Goal: Task Accomplishment & Management: Complete application form

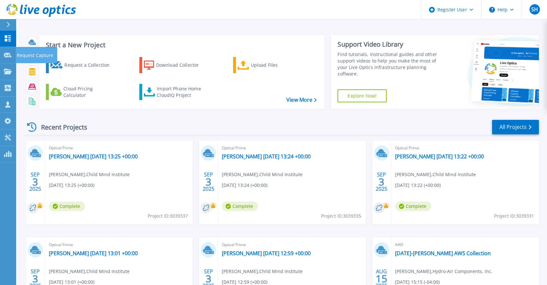
click at [19, 54] on p "Request Capture" at bounding box center [35, 55] width 37 height 17
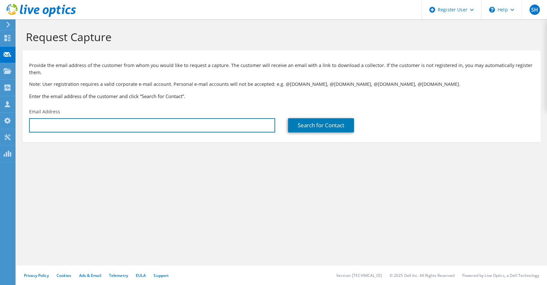
click at [120, 123] on input "text" at bounding box center [152, 125] width 246 height 14
paste input "[EMAIL_ADDRESS][DOMAIN_NAME]"
type input "[EMAIL_ADDRESS][DOMAIN_NAME]"
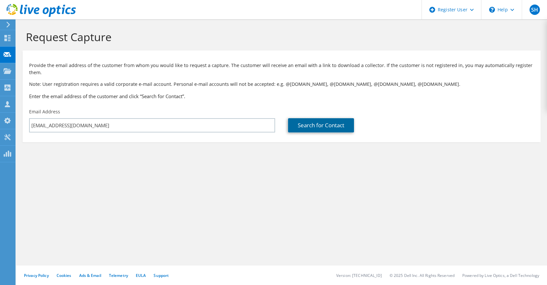
click at [320, 125] on link "Search for Contact" at bounding box center [321, 125] width 66 height 14
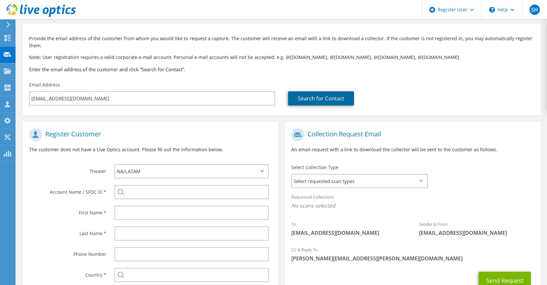
scroll to position [65, 0]
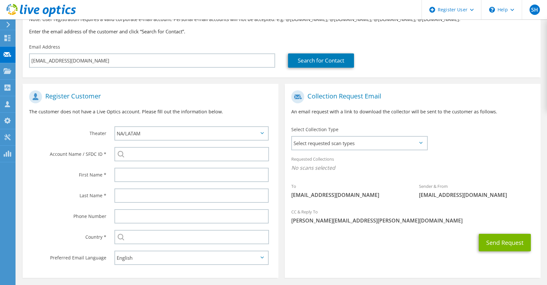
click at [334, 146] on span "Select requested scan types" at bounding box center [359, 142] width 135 height 13
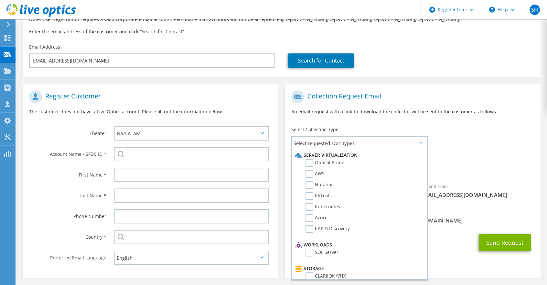
click at [308, 162] on label "Optical Prime" at bounding box center [325, 163] width 39 height 8
click at [0, 0] on input "Optical Prime" at bounding box center [0, 0] width 0 height 0
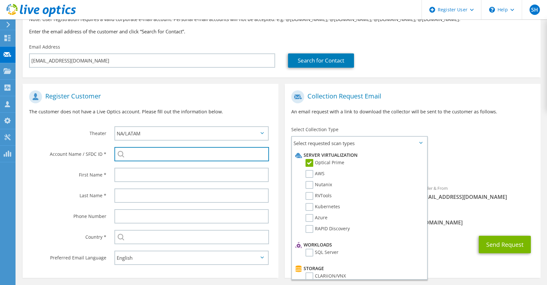
click at [144, 155] on input "search" at bounding box center [191, 154] width 155 height 14
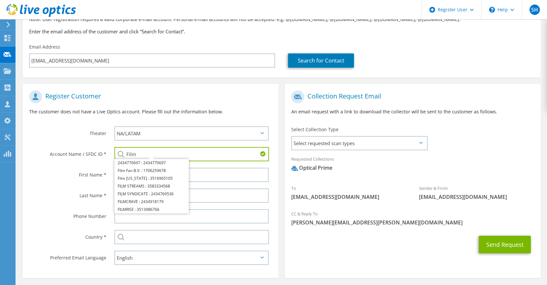
click at [140, 208] on li "FILMRISE : 3513986766" at bounding box center [151, 209] width 74 height 8
type input "FILMRISE : 3513986766"
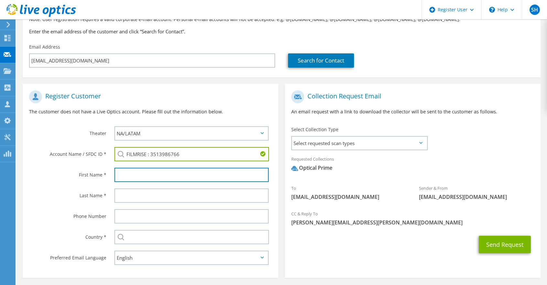
click at [145, 176] on input "text" at bounding box center [191, 175] width 154 height 14
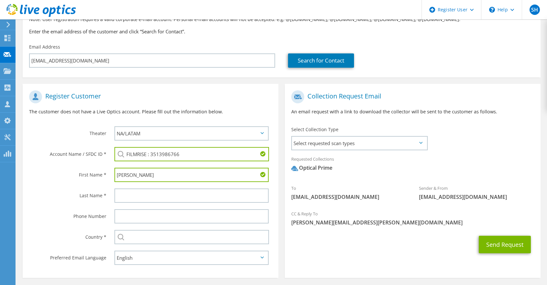
type input "Steven"
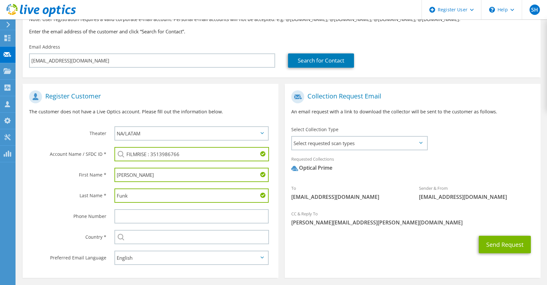
type input "Funk"
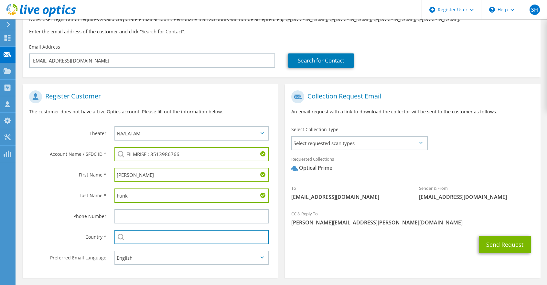
click at [140, 239] on input "text" at bounding box center [191, 237] width 155 height 14
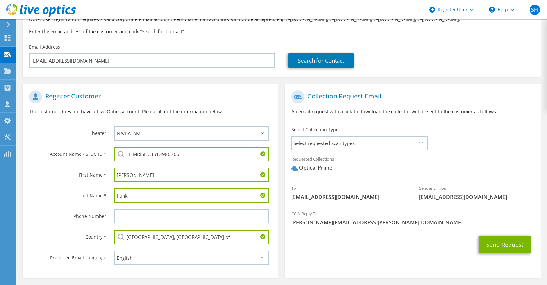
click at [246, 237] on input "[GEOGRAPHIC_DATA], [GEOGRAPHIC_DATA] of" at bounding box center [191, 237] width 155 height 14
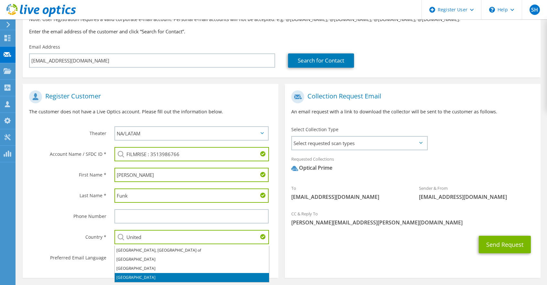
click at [149, 276] on li "[GEOGRAPHIC_DATA]" at bounding box center [192, 277] width 154 height 9
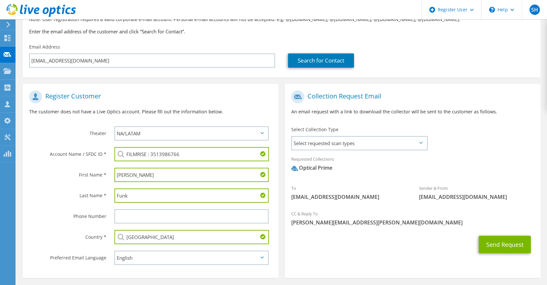
type input "[GEOGRAPHIC_DATA]"
click at [336, 241] on div "Send Request" at bounding box center [413, 244] width 256 height 24
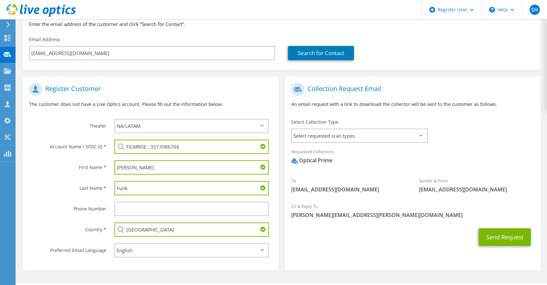
scroll to position [59, 0]
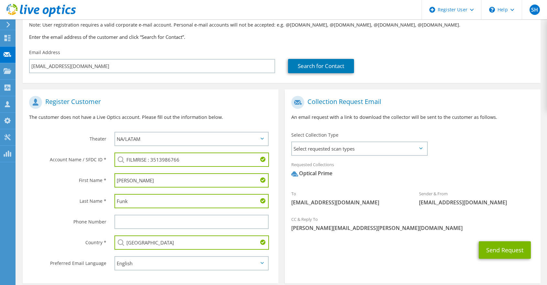
click at [187, 158] on input "FILMRISE : 3513986766" at bounding box center [191, 159] width 155 height 14
paste input "350799068"
click at [176, 159] on input "3507990686" at bounding box center [191, 159] width 155 height 14
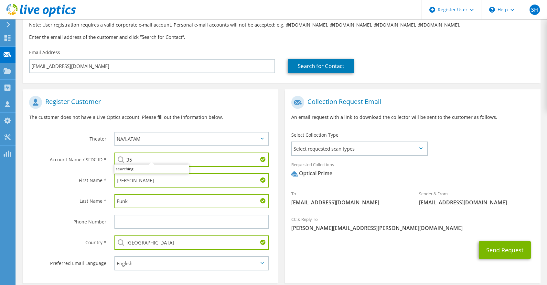
type input "3"
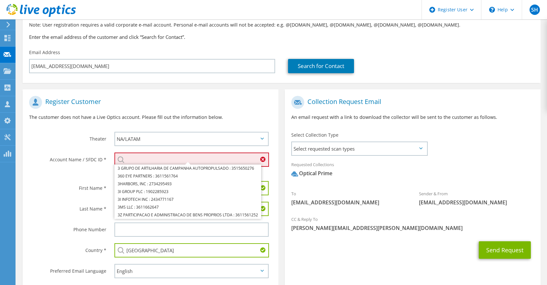
click at [166, 162] on input "search" at bounding box center [191, 159] width 155 height 14
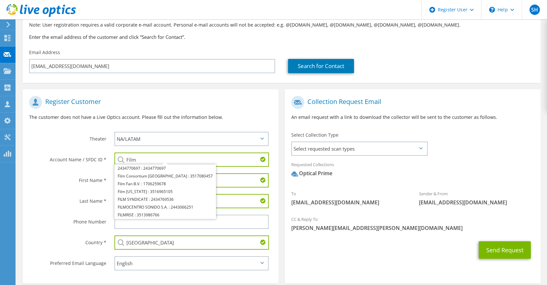
click at [149, 213] on li "FILMRISE : 3513986766" at bounding box center [165, 215] width 102 height 8
type input "FILMRISE : 3513986766"
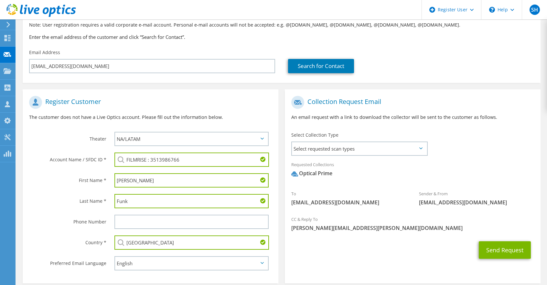
drag, startPoint x: 184, startPoint y: 160, endPoint x: 152, endPoint y: 162, distance: 32.1
click at [152, 162] on input "FILMRISE : 3513986766" at bounding box center [191, 159] width 155 height 14
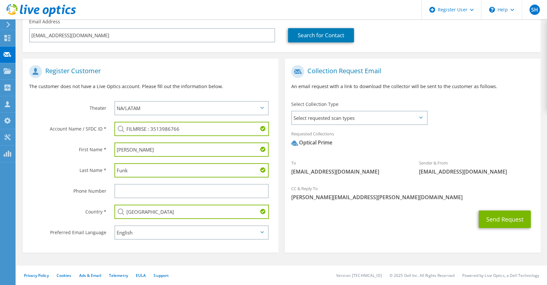
click at [365, 188] on div "CC & Reply To Scott.Harrison@dell.com" at bounding box center [413, 192] width 256 height 22
click at [494, 219] on button "Send Request" at bounding box center [505, 218] width 52 height 17
